Goal: Task Accomplishment & Management: Manage account settings

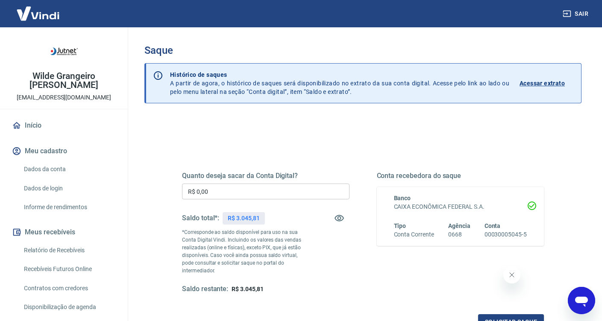
click at [249, 193] on input "R$ 0,00" at bounding box center [265, 192] width 167 height 16
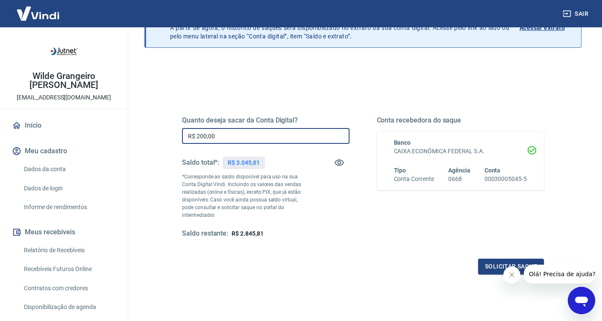
scroll to position [78, 0]
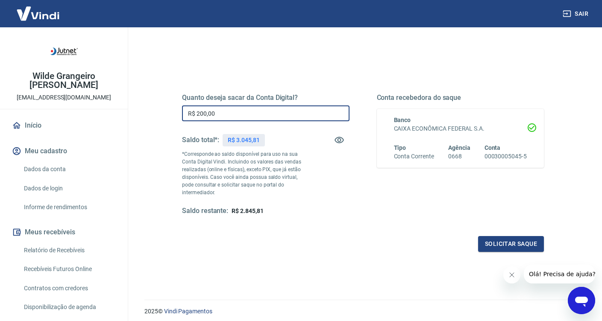
type input "R$ 200,00"
click at [387, 231] on div "Quanto deseja sacar da Conta Digital? R$ 200,00 ​ Saldo total*: R$ 3.045,81 *Co…" at bounding box center [363, 162] width 362 height 179
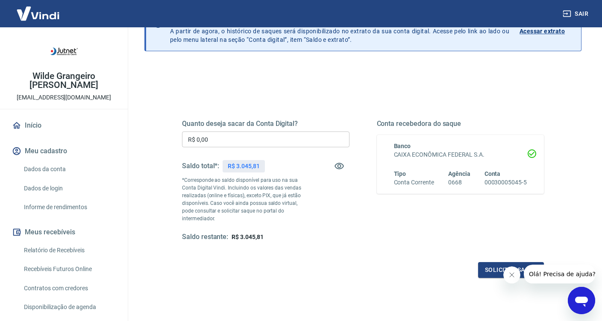
scroll to position [66, 0]
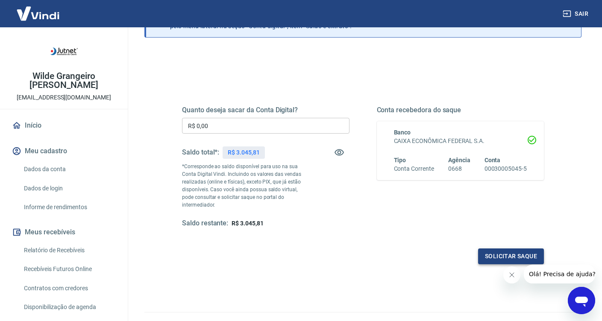
click at [500, 260] on button "Solicitar saque" at bounding box center [511, 256] width 66 height 16
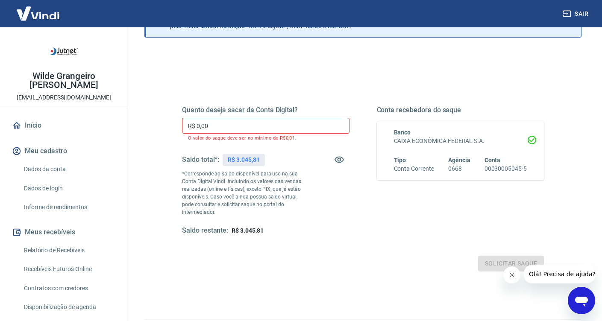
click at [271, 128] on input "R$ 0,00" at bounding box center [265, 126] width 167 height 16
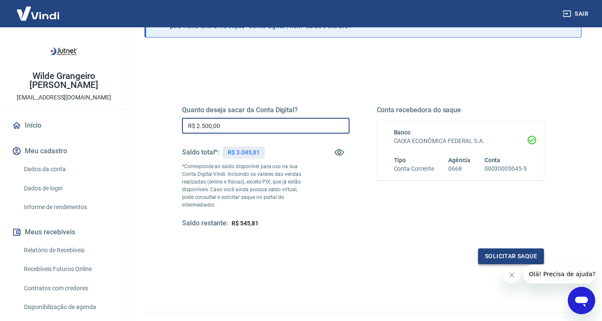
type input "R$ 2.500,00"
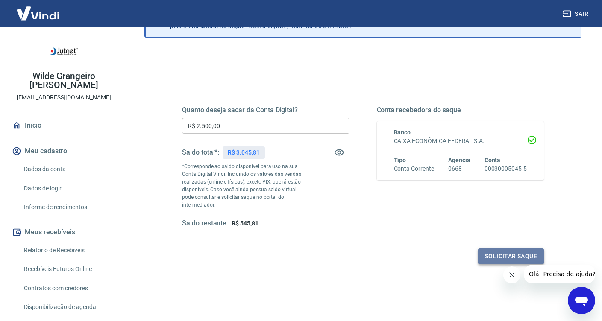
click at [508, 250] on button "Solicitar saque" at bounding box center [511, 256] width 66 height 16
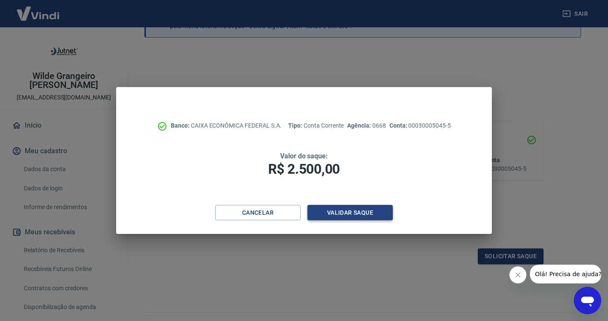
click at [360, 211] on button "Validar saque" at bounding box center [349, 213] width 85 height 16
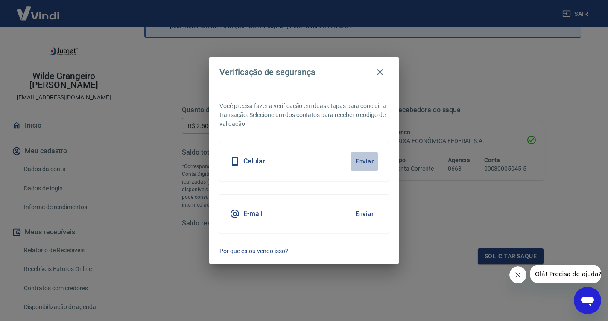
click at [366, 162] on button "Enviar" at bounding box center [364, 161] width 28 height 18
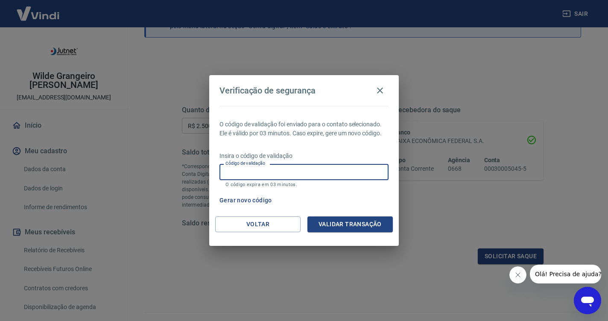
click at [365, 172] on input "Código de validação" at bounding box center [303, 172] width 169 height 16
type input "532173"
click at [379, 226] on button "Validar transação" at bounding box center [349, 224] width 85 height 16
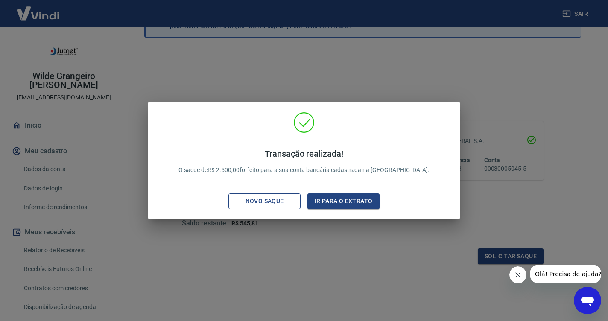
click at [292, 202] on div "Novo saque" at bounding box center [264, 201] width 59 height 11
